Goal: Information Seeking & Learning: Check status

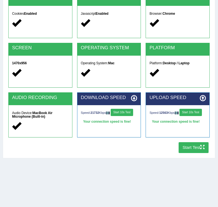
click at [128, 114] on button "Start 10s Test" at bounding box center [122, 112] width 23 height 7
click at [198, 112] on button "Start 10s Test" at bounding box center [191, 112] width 23 height 7
click at [195, 144] on button "Start Test" at bounding box center [194, 147] width 30 height 11
click at [133, 110] on button "Start 10s Test" at bounding box center [122, 112] width 23 height 7
click at [191, 112] on button "Start 10s Test" at bounding box center [191, 112] width 23 height 7
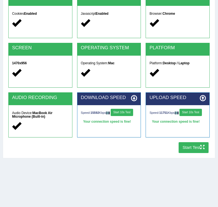
click at [194, 148] on button "Start Test" at bounding box center [194, 147] width 30 height 11
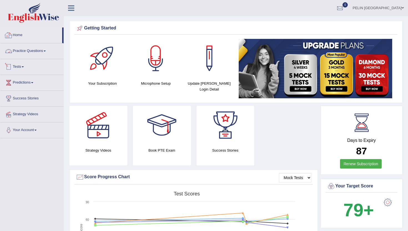
click at [21, 68] on link "Tests" at bounding box center [31, 66] width 63 height 14
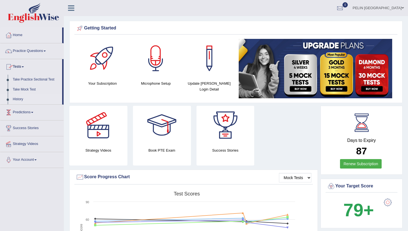
click at [20, 99] on link "History" at bounding box center [36, 99] width 52 height 10
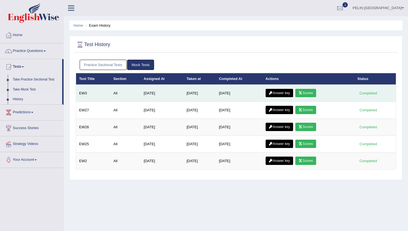
click at [312, 94] on link "Scores" at bounding box center [306, 93] width 21 height 8
click at [289, 95] on link "Answer key" at bounding box center [280, 93] width 28 height 8
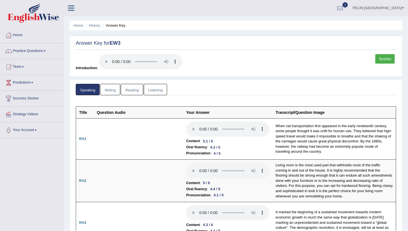
click at [116, 86] on link "Writing" at bounding box center [110, 89] width 20 height 11
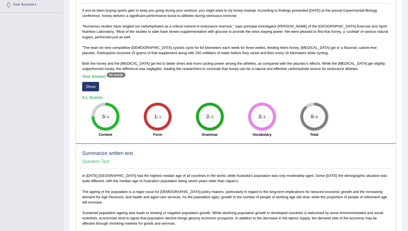
scroll to position [126, 0]
click at [98, 86] on button "Show" at bounding box center [90, 86] width 17 height 9
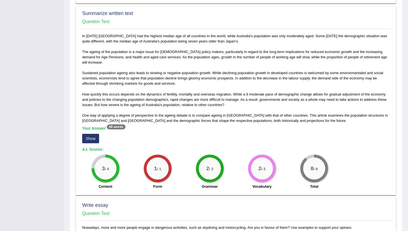
scroll to position [349, 0]
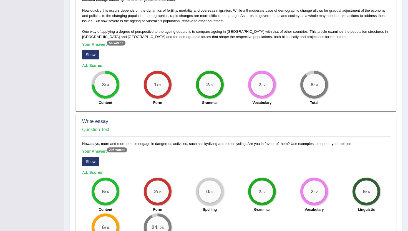
click at [93, 50] on button "Show" at bounding box center [90, 54] width 17 height 9
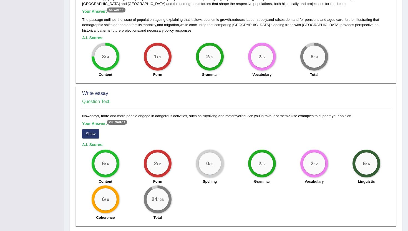
scroll to position [398, 0]
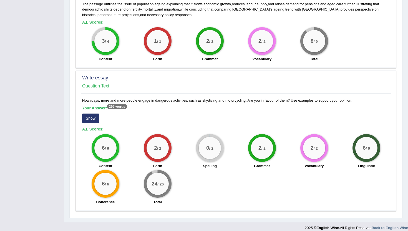
click at [98, 114] on button "Show" at bounding box center [90, 118] width 17 height 9
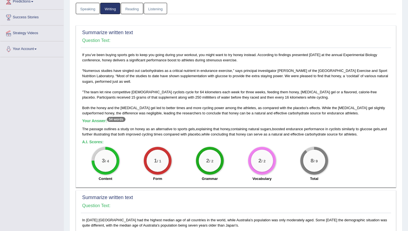
scroll to position [0, 0]
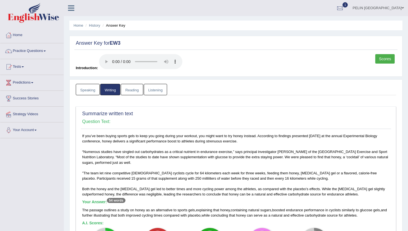
click at [131, 89] on link "Reading" at bounding box center [132, 89] width 22 height 11
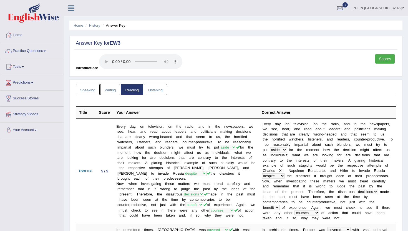
click at [155, 91] on link "Listening" at bounding box center [155, 89] width 23 height 11
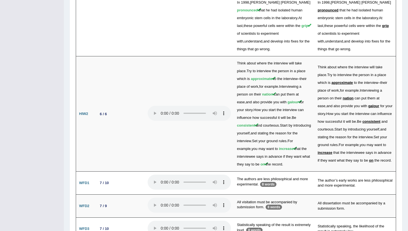
scroll to position [1136, 0]
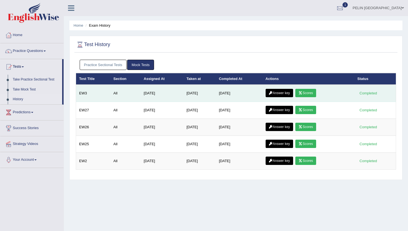
click at [316, 95] on link "Scores" at bounding box center [306, 93] width 21 height 8
